Goal: Find specific page/section: Find specific page/section

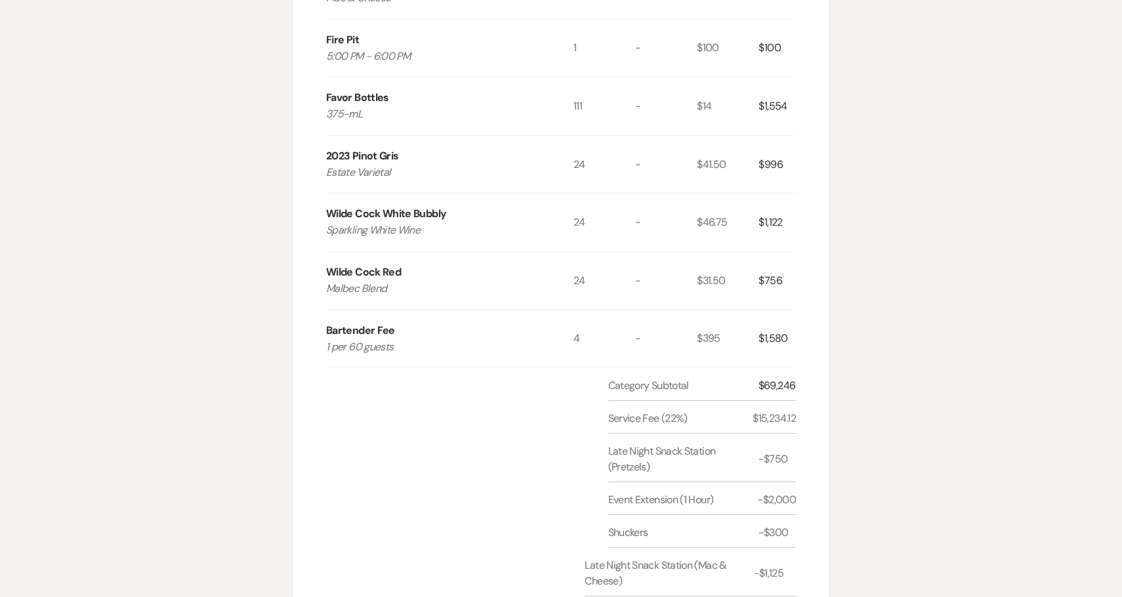
scroll to position [1073, 0]
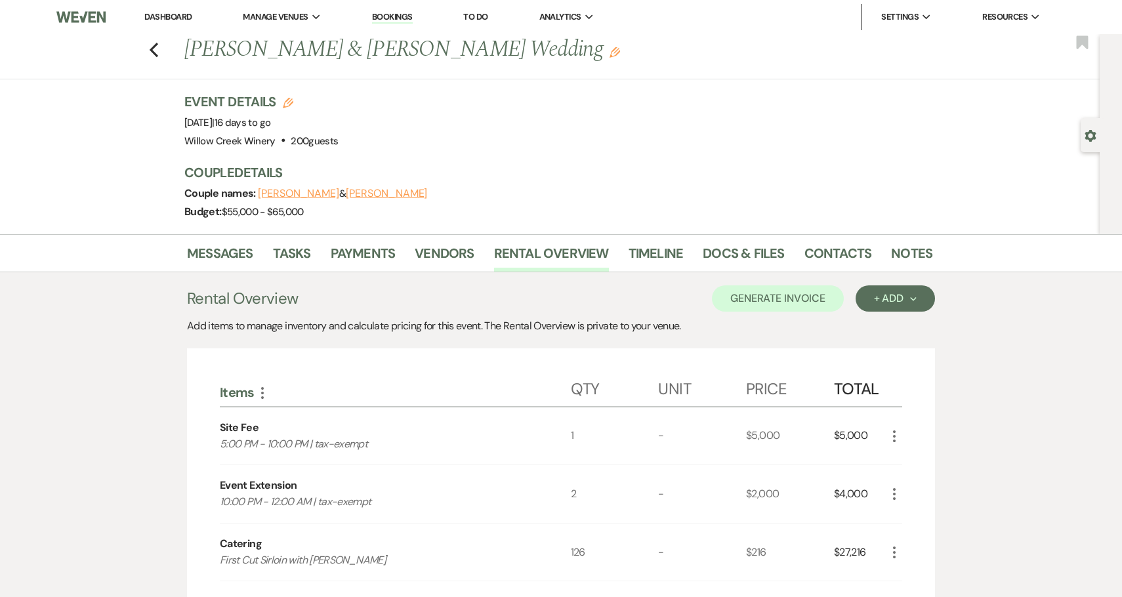
click at [174, 11] on link "Dashboard" at bounding box center [167, 16] width 47 height 11
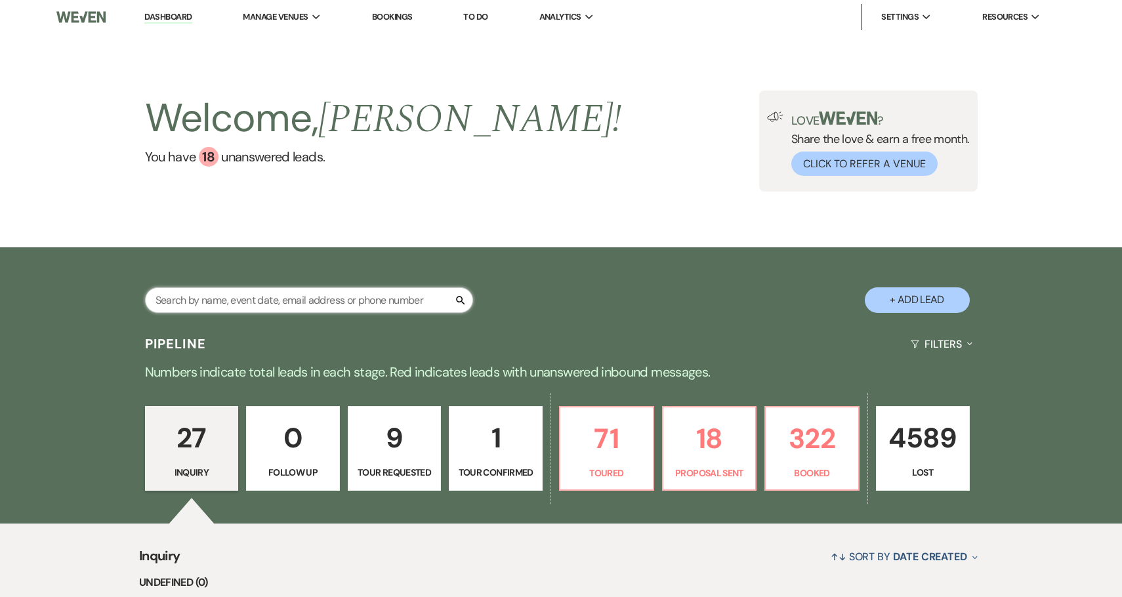
click at [330, 302] on input "text" at bounding box center [309, 300] width 328 height 26
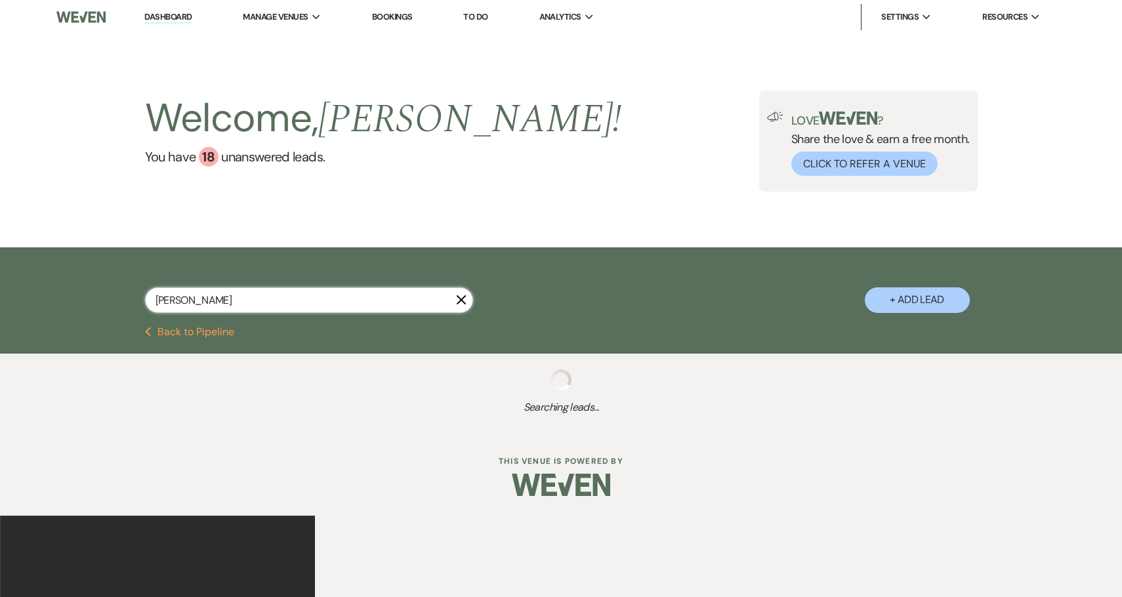
type input "[PERSON_NAME]"
select select "8"
select select "6"
select select "8"
select select "4"
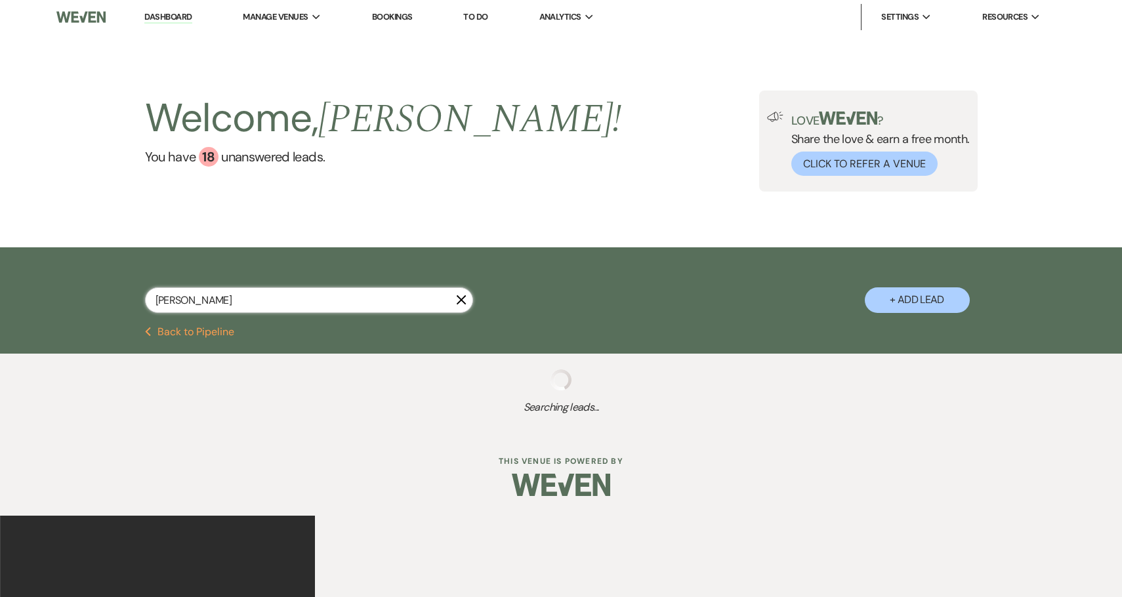
select select "8"
select select "6"
select select "8"
select select "5"
select select "8"
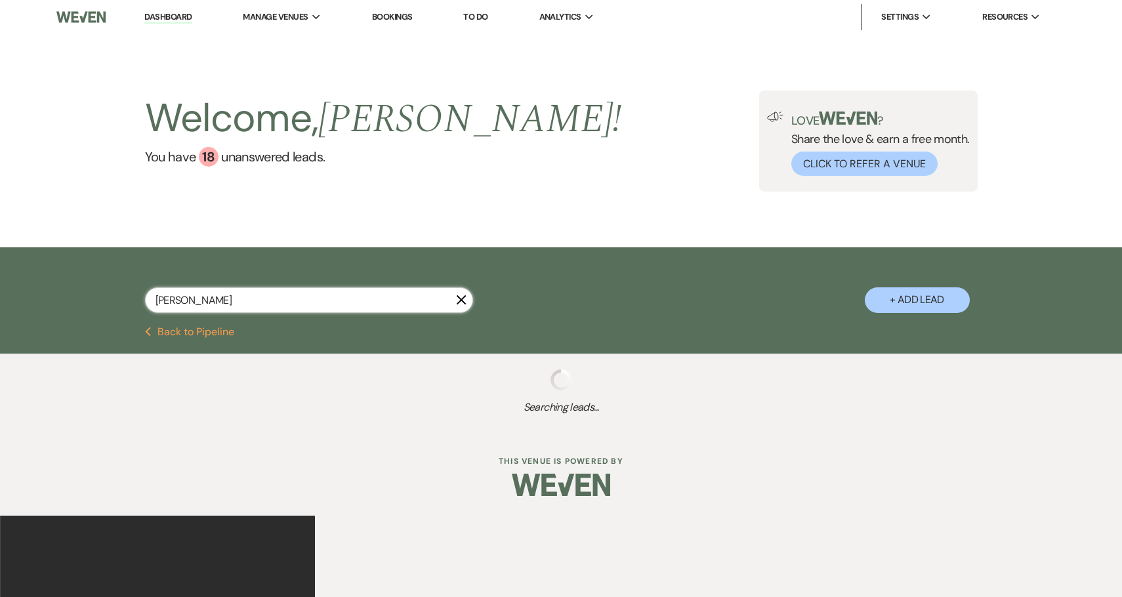
select select "5"
select select "8"
select select "5"
select select "8"
select select "2"
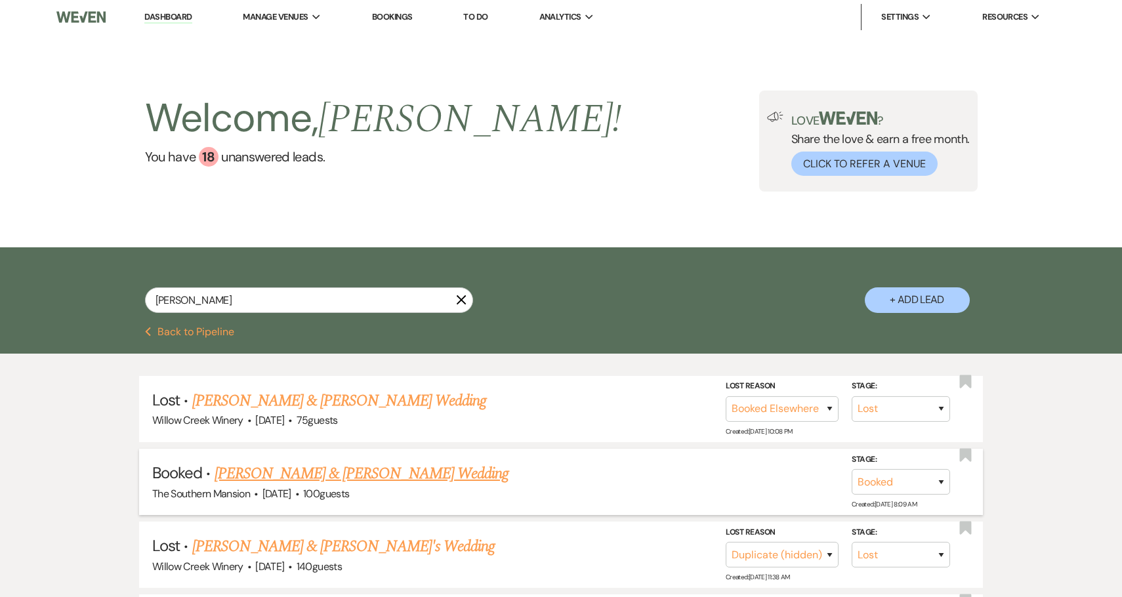
click at [340, 476] on link "[PERSON_NAME] & [PERSON_NAME] Wedding" at bounding box center [361, 474] width 294 height 24
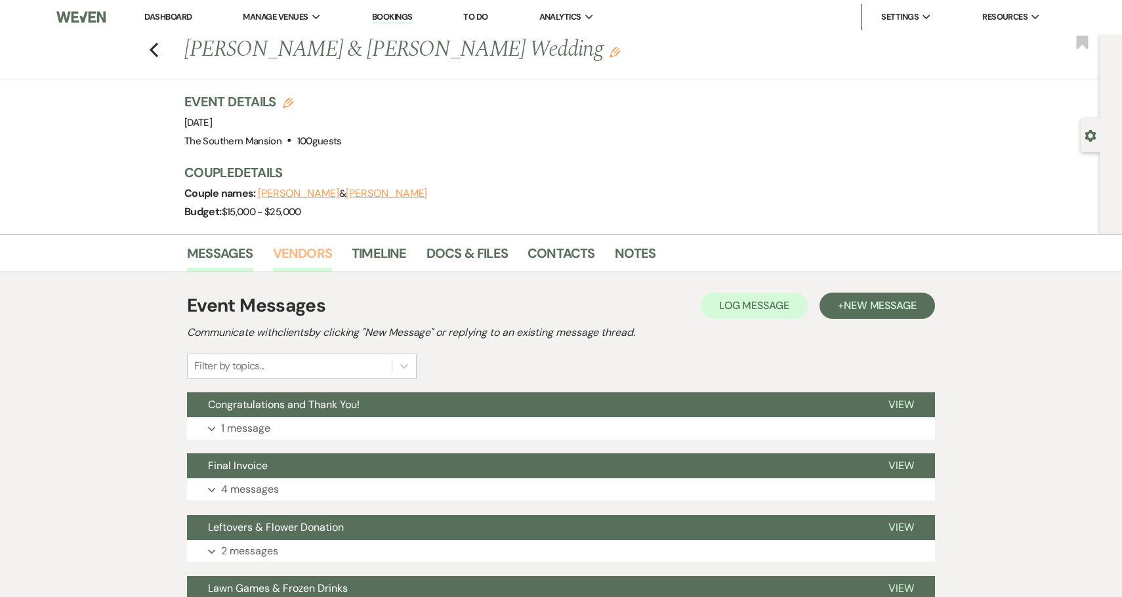
click at [308, 255] on link "Vendors" at bounding box center [302, 257] width 59 height 29
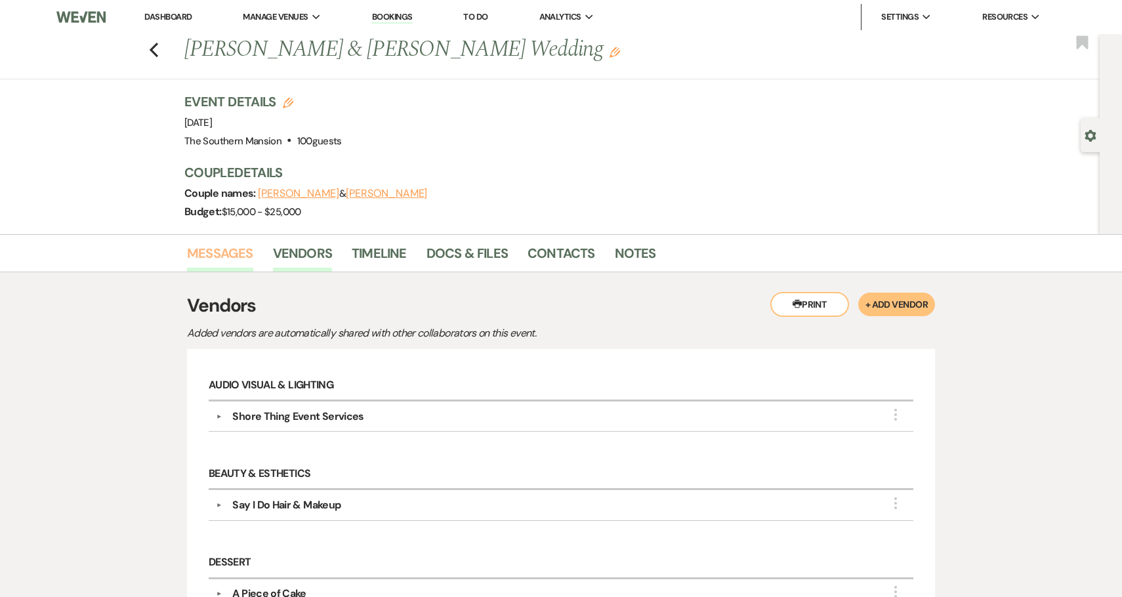
click at [221, 258] on link "Messages" at bounding box center [220, 257] width 66 height 29
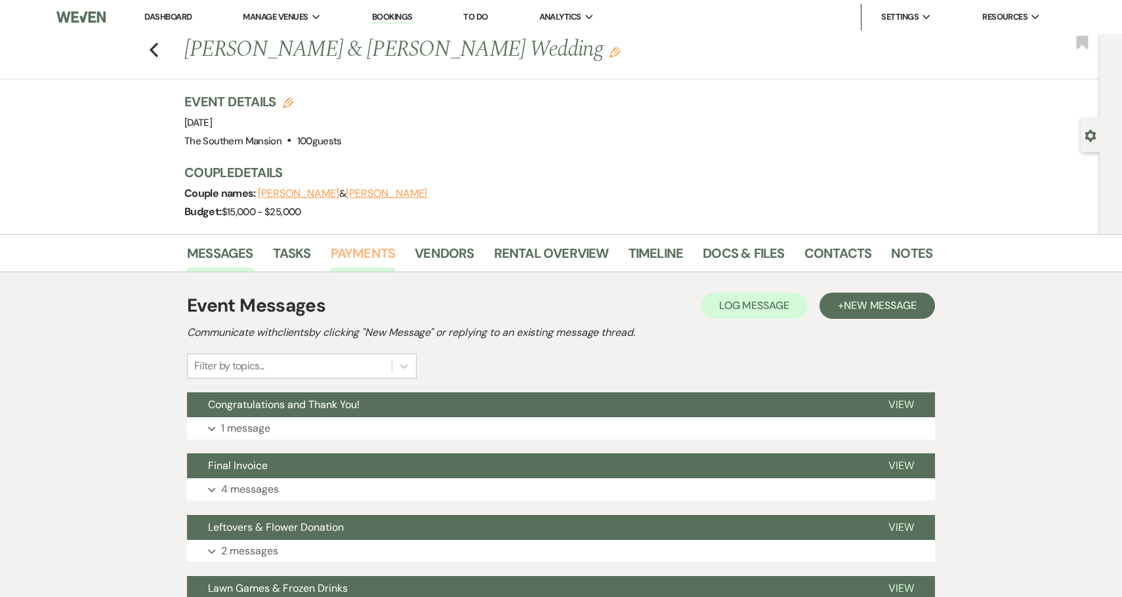
click at [352, 257] on link "Payments" at bounding box center [363, 257] width 65 height 29
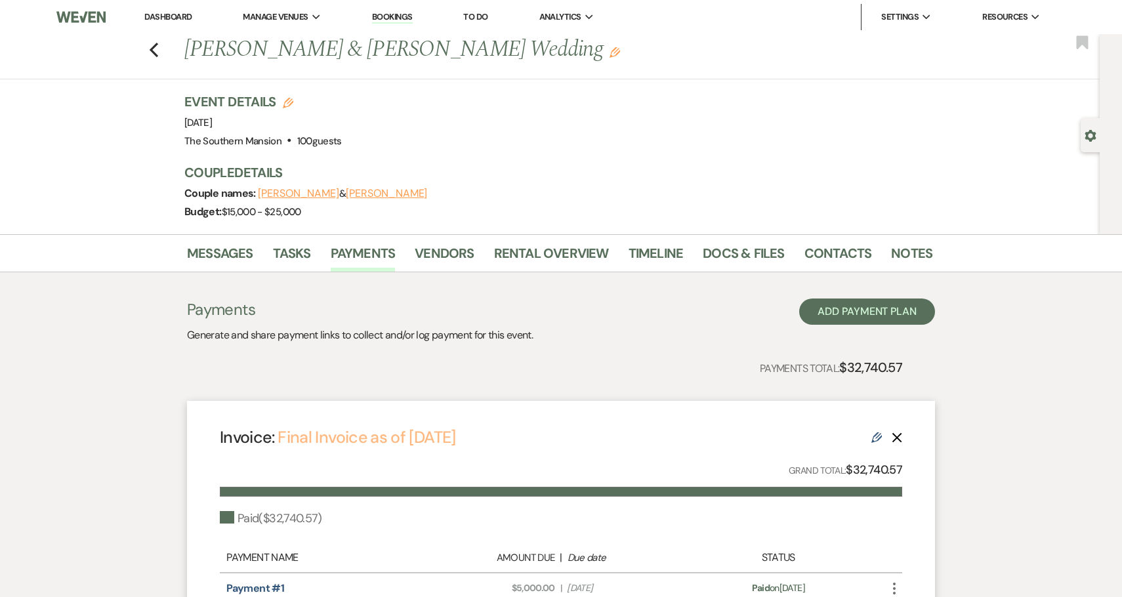
click at [434, 437] on link "Final Invoice as of [DATE]" at bounding box center [366, 437] width 178 height 22
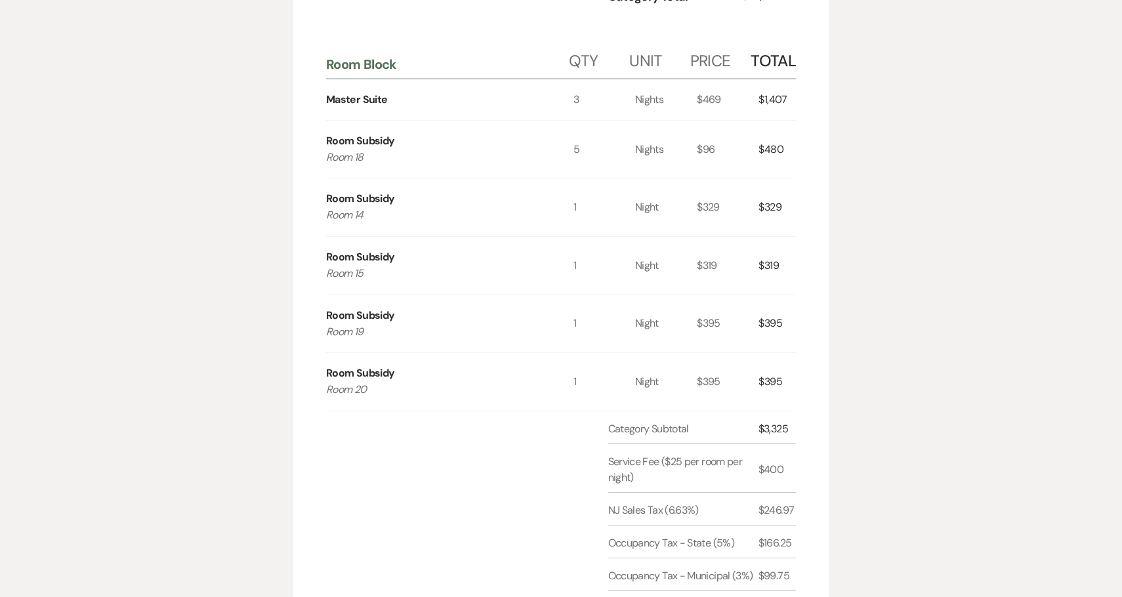
scroll to position [1343, 0]
